Goal: Task Accomplishment & Management: Manage account settings

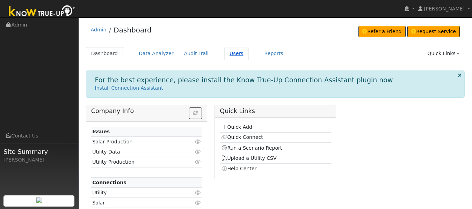
click at [224, 53] on link "Users" at bounding box center [236, 53] width 24 height 13
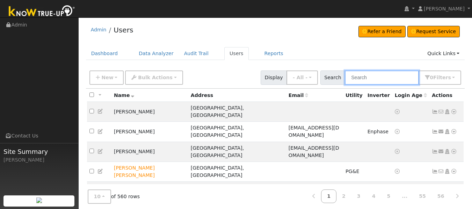
click at [367, 77] on input "text" at bounding box center [382, 78] width 74 height 14
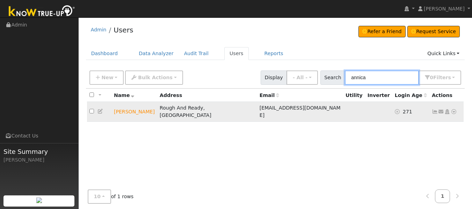
type input "annica"
click at [454, 110] on icon at bounding box center [453, 111] width 6 height 5
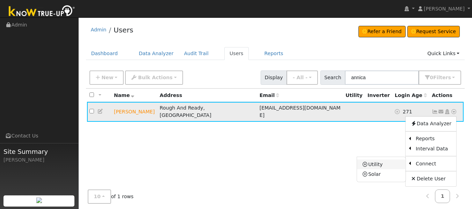
click at [372, 163] on link "Utility" at bounding box center [381, 165] width 49 height 10
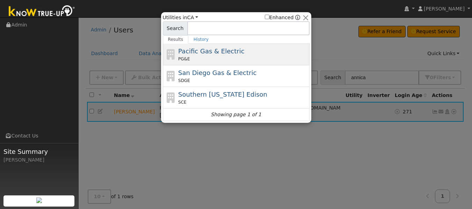
click at [173, 59] on icon at bounding box center [171, 54] width 12 height 10
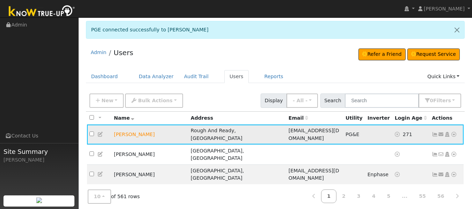
click at [433, 132] on icon at bounding box center [435, 134] width 6 height 5
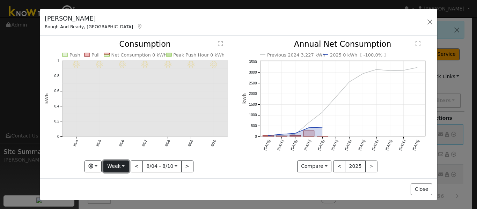
click at [118, 161] on button "Week" at bounding box center [115, 167] width 25 height 12
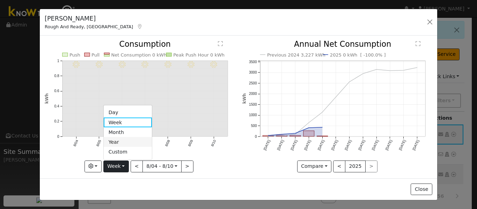
click at [113, 140] on link "Year" at bounding box center [128, 142] width 49 height 10
type input "[DATE]"
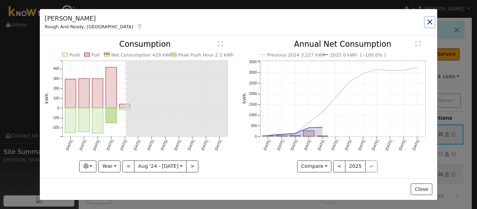
click at [426, 21] on button "button" at bounding box center [430, 22] width 10 height 10
